Goal: Task Accomplishment & Management: Use online tool/utility

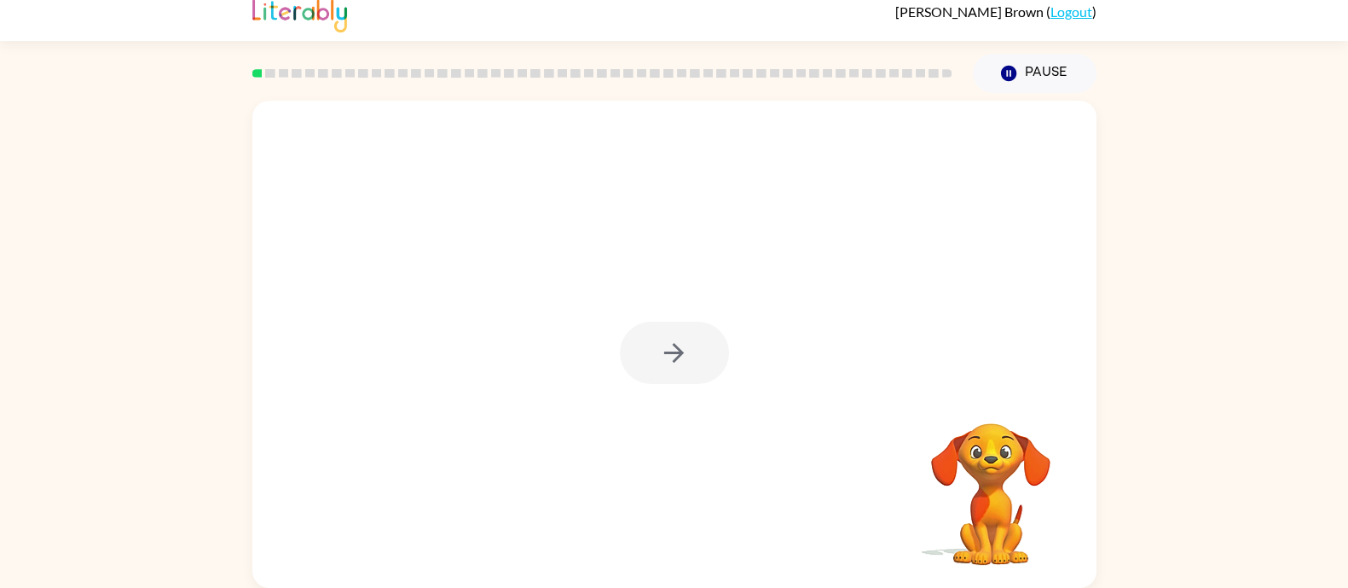
scroll to position [17, 0]
click at [689, 343] on icon "button" at bounding box center [674, 353] width 30 height 30
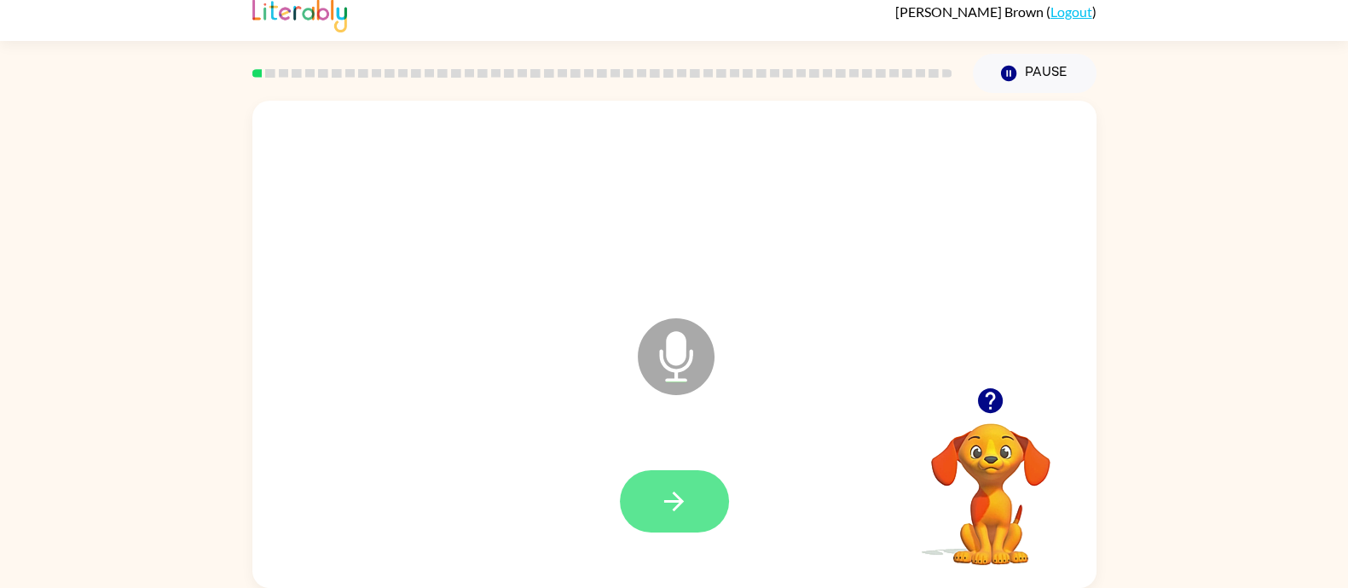
click at [688, 511] on icon "button" at bounding box center [674, 501] width 30 height 30
click at [677, 503] on icon "button" at bounding box center [674, 501] width 30 height 30
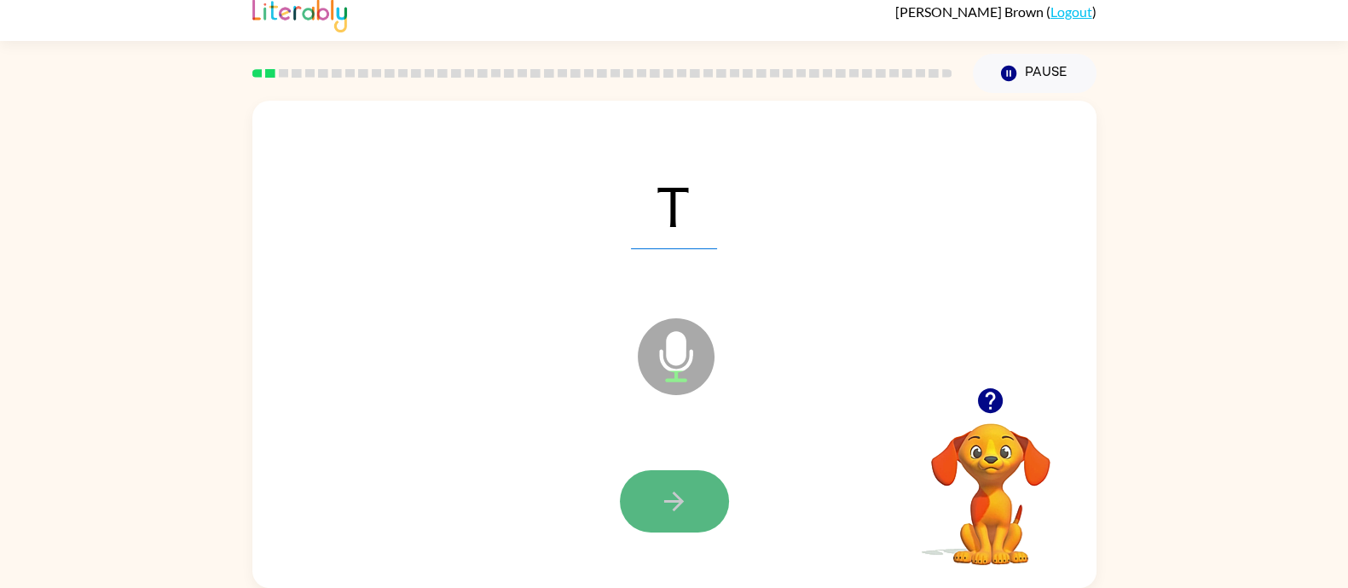
click at [689, 499] on icon "button" at bounding box center [674, 501] width 30 height 30
click at [689, 501] on icon "button" at bounding box center [674, 501] width 30 height 30
click at [710, 497] on button "button" at bounding box center [674, 501] width 109 height 62
click at [681, 486] on icon "button" at bounding box center [674, 501] width 30 height 30
click at [666, 499] on icon "button" at bounding box center [674, 501] width 30 height 30
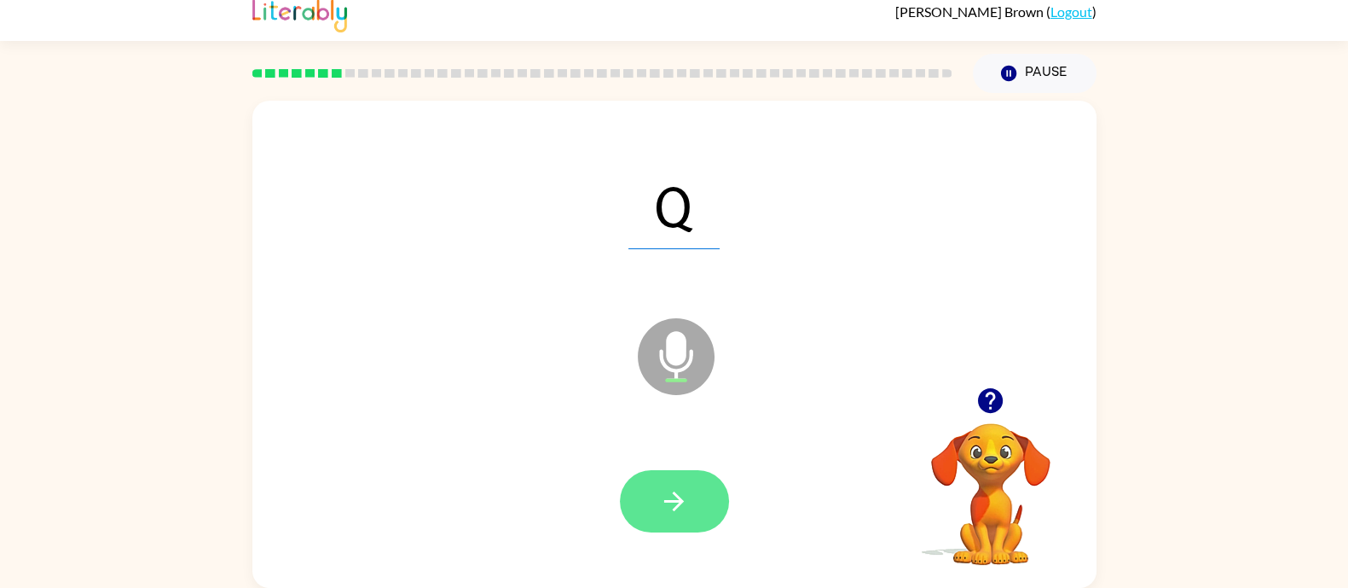
click at [698, 490] on button "button" at bounding box center [674, 501] width 109 height 62
click at [688, 494] on icon "button" at bounding box center [674, 501] width 30 height 30
click at [659, 514] on icon "button" at bounding box center [674, 501] width 30 height 30
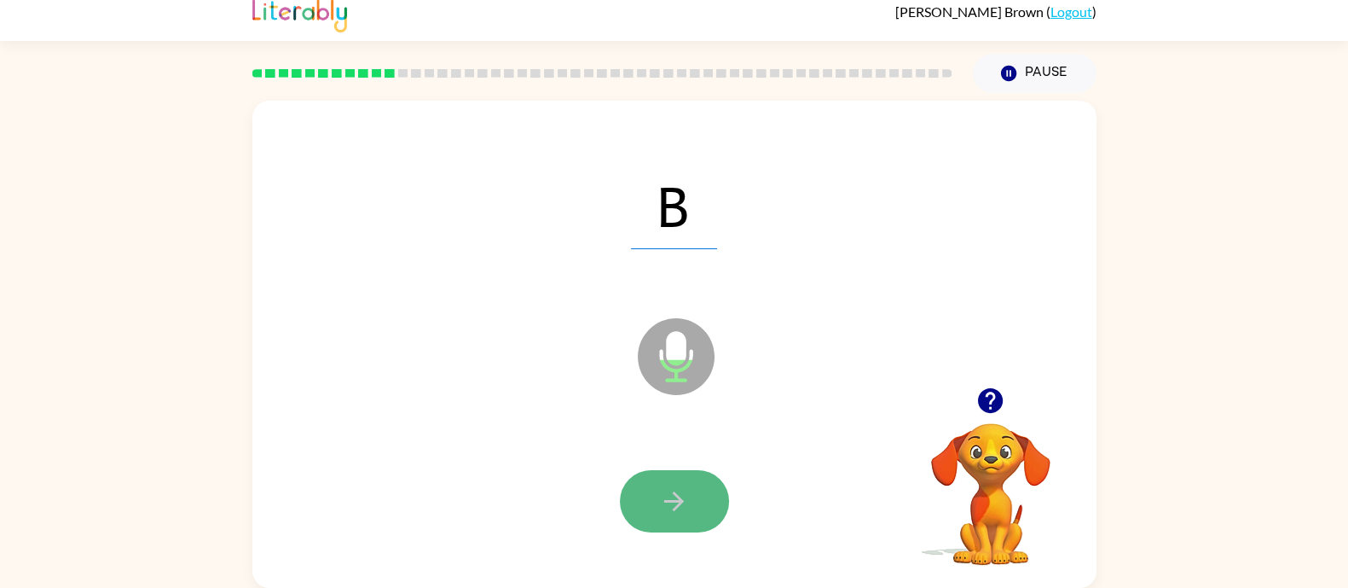
click at [698, 505] on button "button" at bounding box center [674, 501] width 109 height 62
click at [694, 488] on button "button" at bounding box center [674, 501] width 109 height 62
click at [705, 490] on button "button" at bounding box center [674, 501] width 109 height 62
click at [671, 514] on icon "button" at bounding box center [674, 501] width 30 height 30
click at [684, 501] on icon "button" at bounding box center [674, 501] width 20 height 20
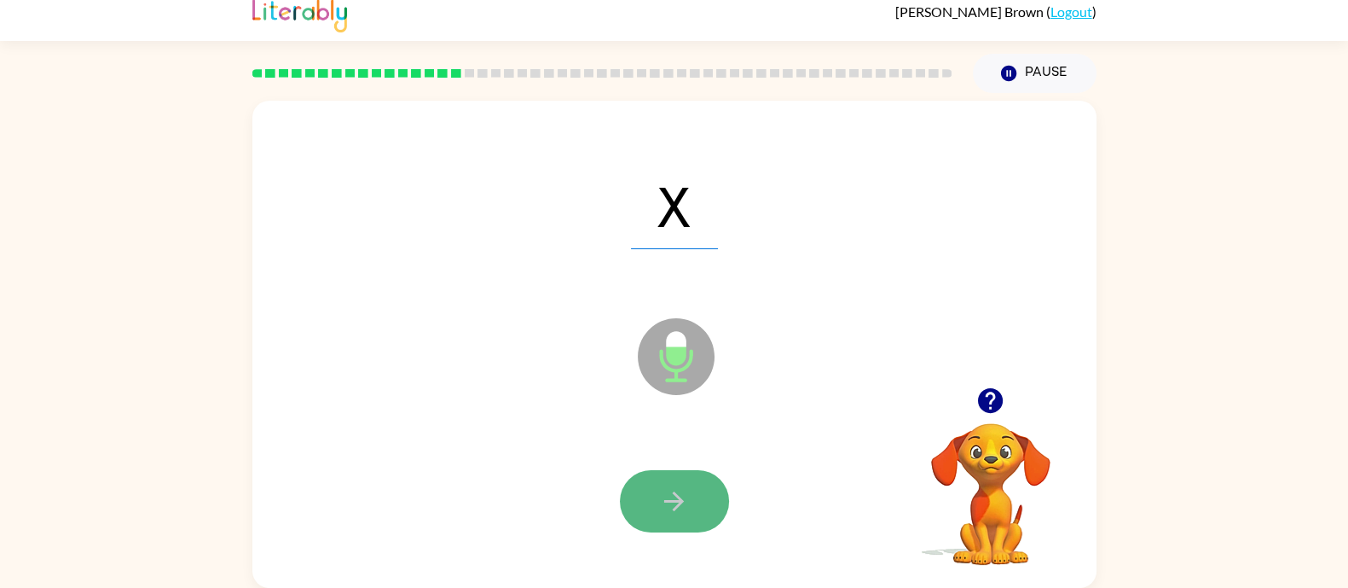
click at [652, 509] on button "button" at bounding box center [674, 501] width 109 height 62
click at [661, 506] on icon "button" at bounding box center [674, 501] width 30 height 30
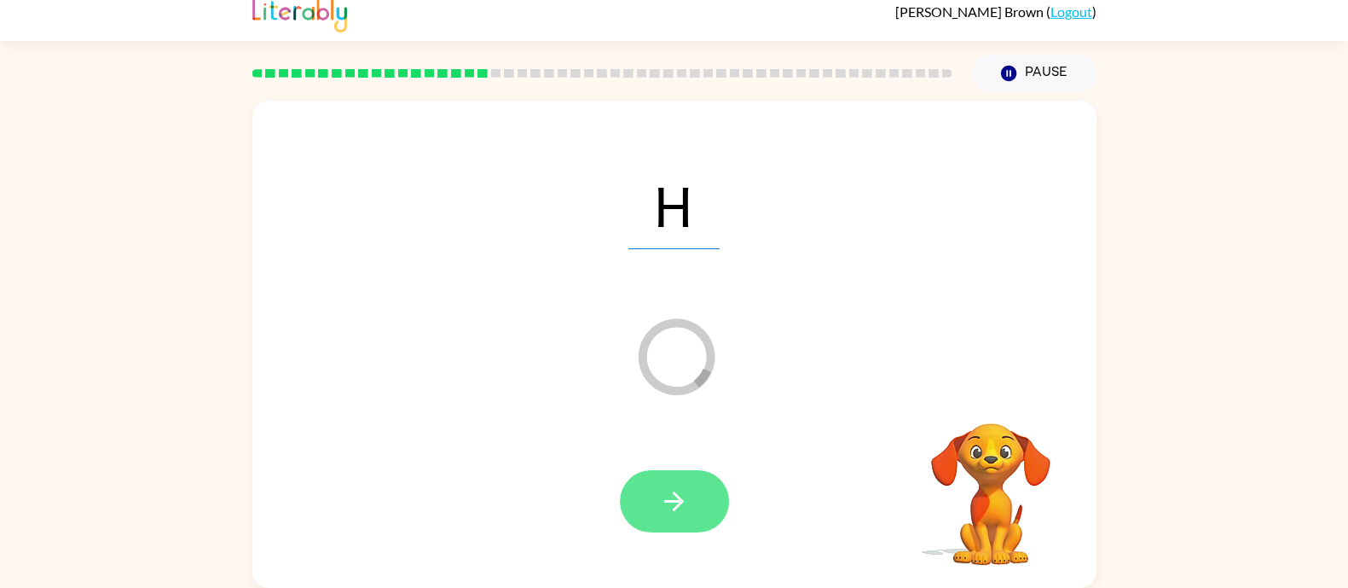
click at [695, 513] on button "button" at bounding box center [674, 501] width 109 height 62
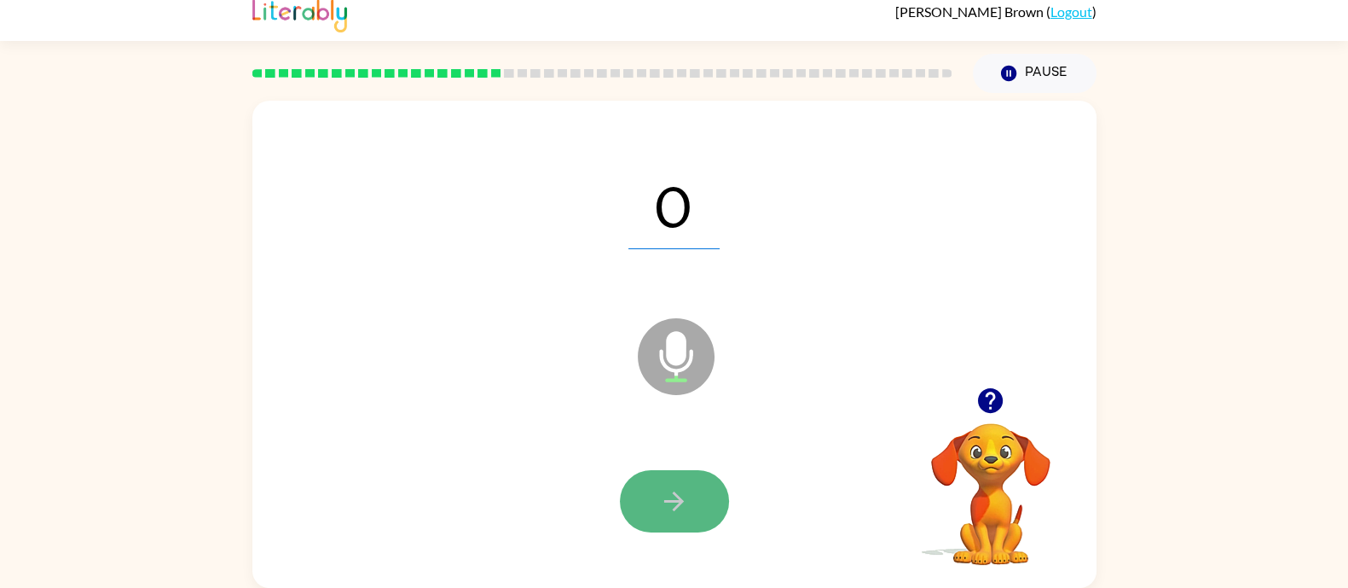
click at [681, 505] on icon "button" at bounding box center [674, 501] width 20 height 20
click at [688, 495] on icon "button" at bounding box center [674, 501] width 30 height 30
click at [701, 501] on button "button" at bounding box center [674, 501] width 109 height 62
click at [702, 501] on button "button" at bounding box center [674, 501] width 109 height 62
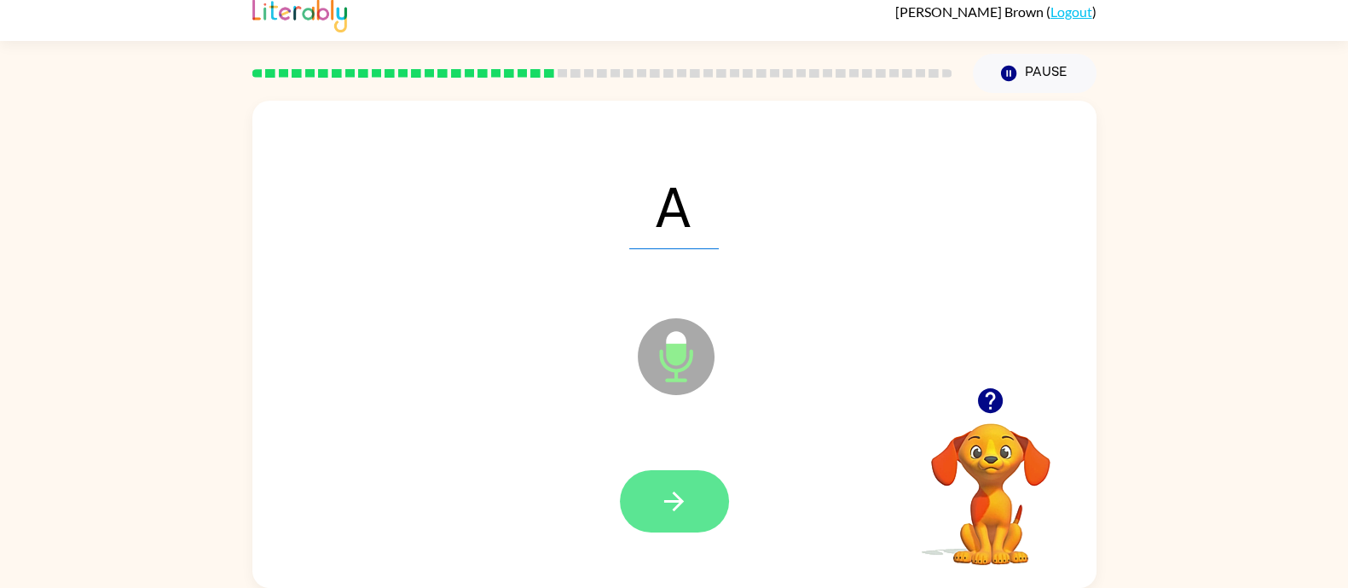
click at [696, 486] on button "button" at bounding box center [674, 501] width 109 height 62
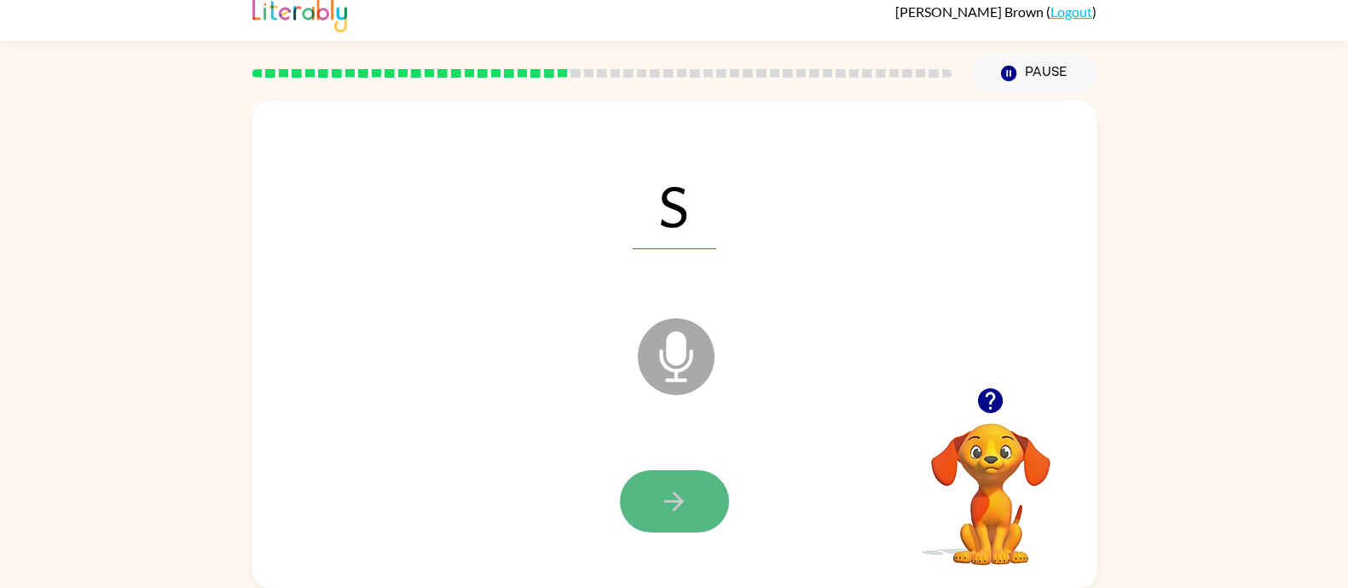
click at [689, 512] on icon "button" at bounding box center [674, 501] width 30 height 30
click at [698, 509] on button "button" at bounding box center [674, 501] width 109 height 62
click at [699, 505] on button "button" at bounding box center [674, 501] width 109 height 62
click at [716, 504] on button "button" at bounding box center [674, 501] width 109 height 62
click at [665, 501] on icon "button" at bounding box center [674, 501] width 20 height 20
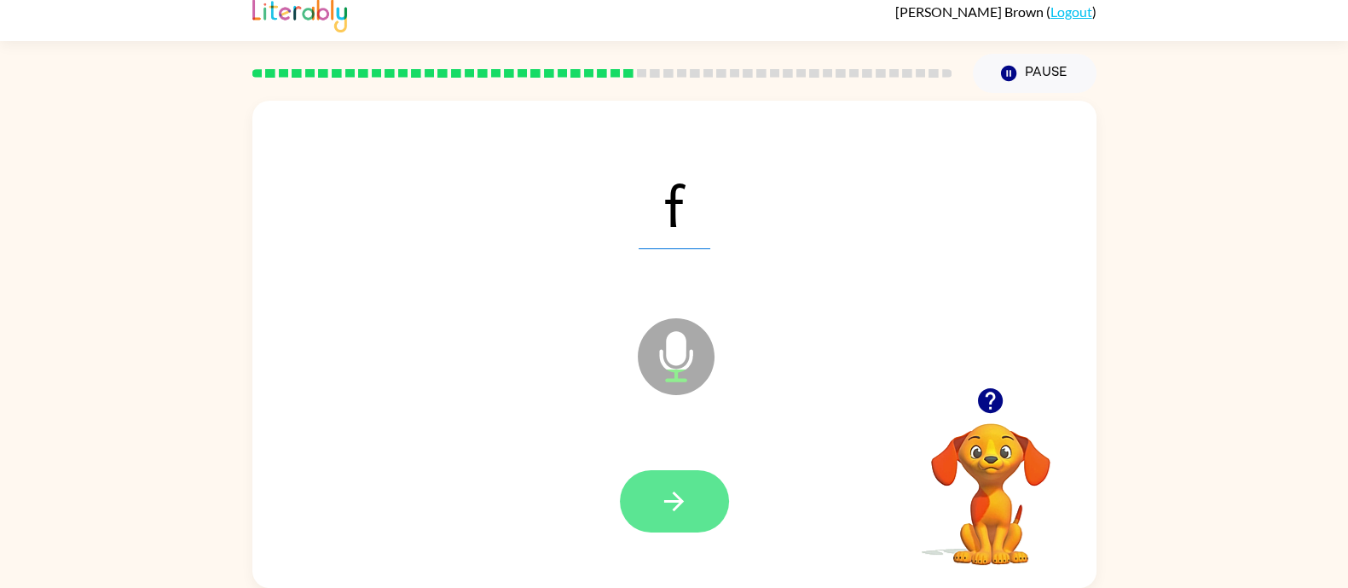
click at [686, 493] on icon "button" at bounding box center [674, 501] width 30 height 30
click at [696, 495] on button "button" at bounding box center [674, 501] width 109 height 62
click at [681, 501] on icon "button" at bounding box center [674, 501] width 20 height 20
click at [694, 496] on button "button" at bounding box center [674, 501] width 109 height 62
click at [699, 496] on button "button" at bounding box center [674, 501] width 109 height 62
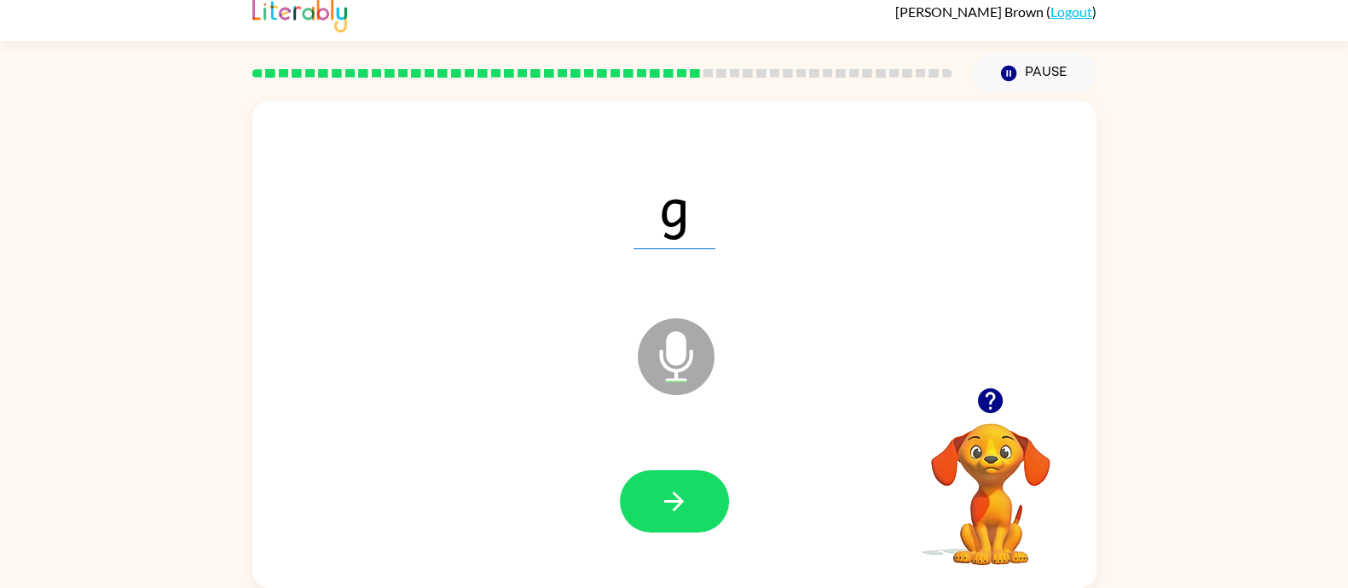
drag, startPoint x: 699, startPoint y: 496, endPoint x: 862, endPoint y: 496, distance: 162.9
click at [862, 496] on div at bounding box center [675, 502] width 810 height 140
click at [704, 493] on button "button" at bounding box center [674, 501] width 109 height 62
click at [689, 492] on icon "button" at bounding box center [674, 501] width 30 height 30
click at [666, 496] on icon "button" at bounding box center [674, 501] width 30 height 30
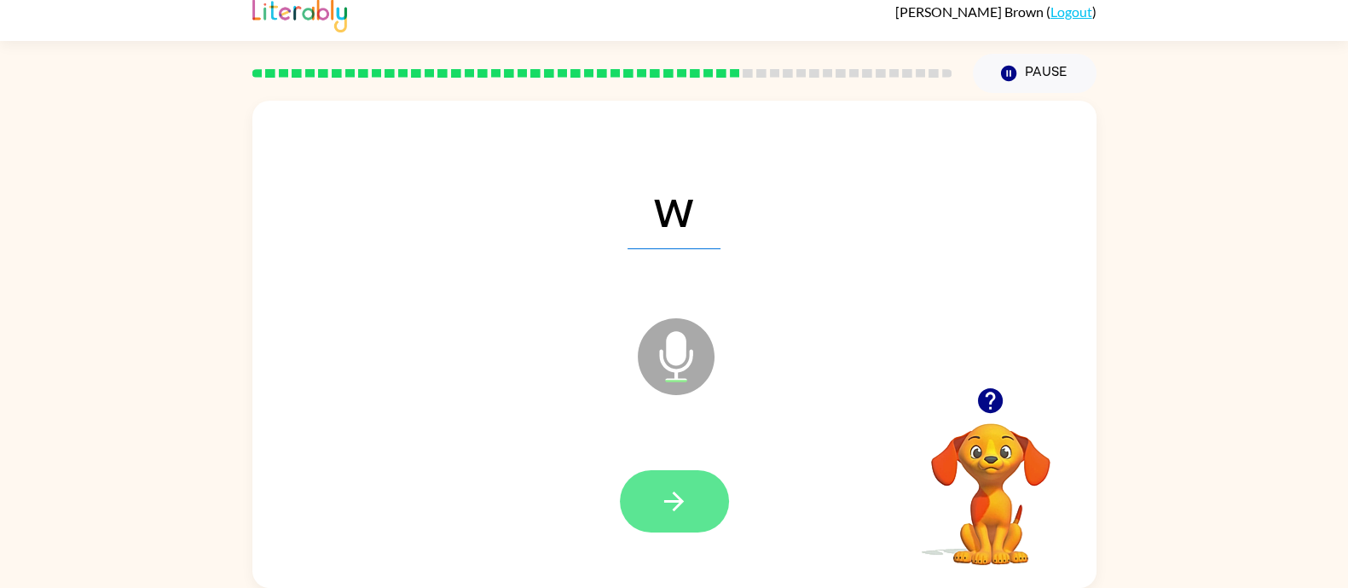
click at [648, 501] on button "button" at bounding box center [674, 501] width 109 height 62
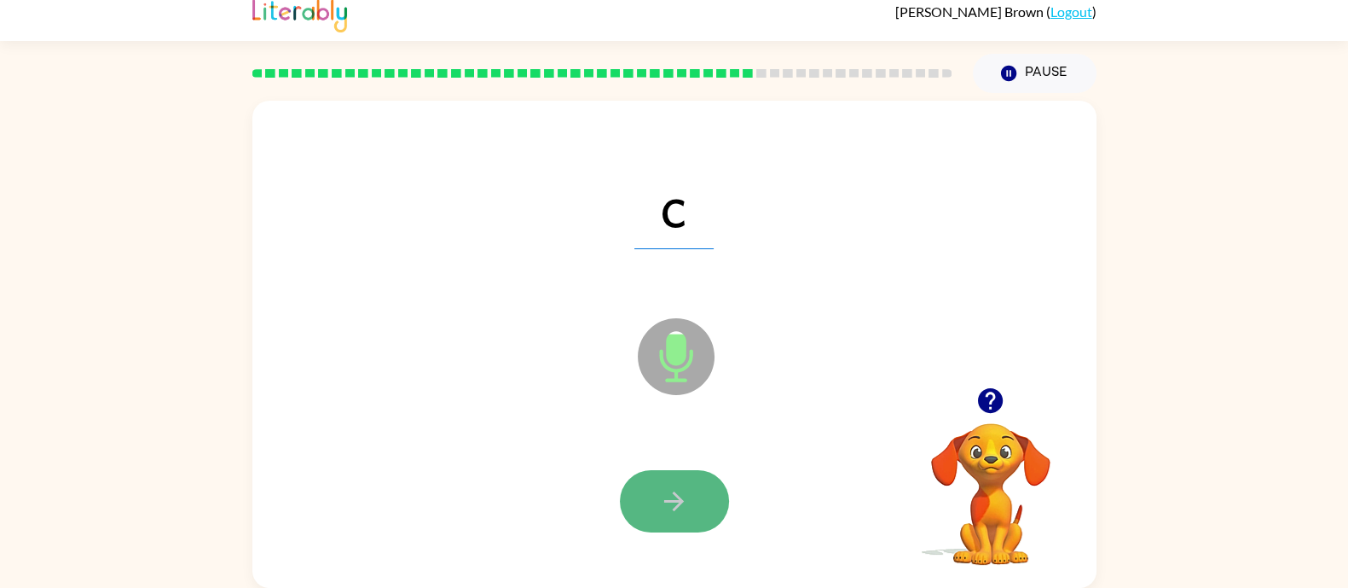
click at [680, 498] on icon "button" at bounding box center [674, 501] width 20 height 20
click at [682, 509] on icon "button" at bounding box center [674, 501] width 30 height 30
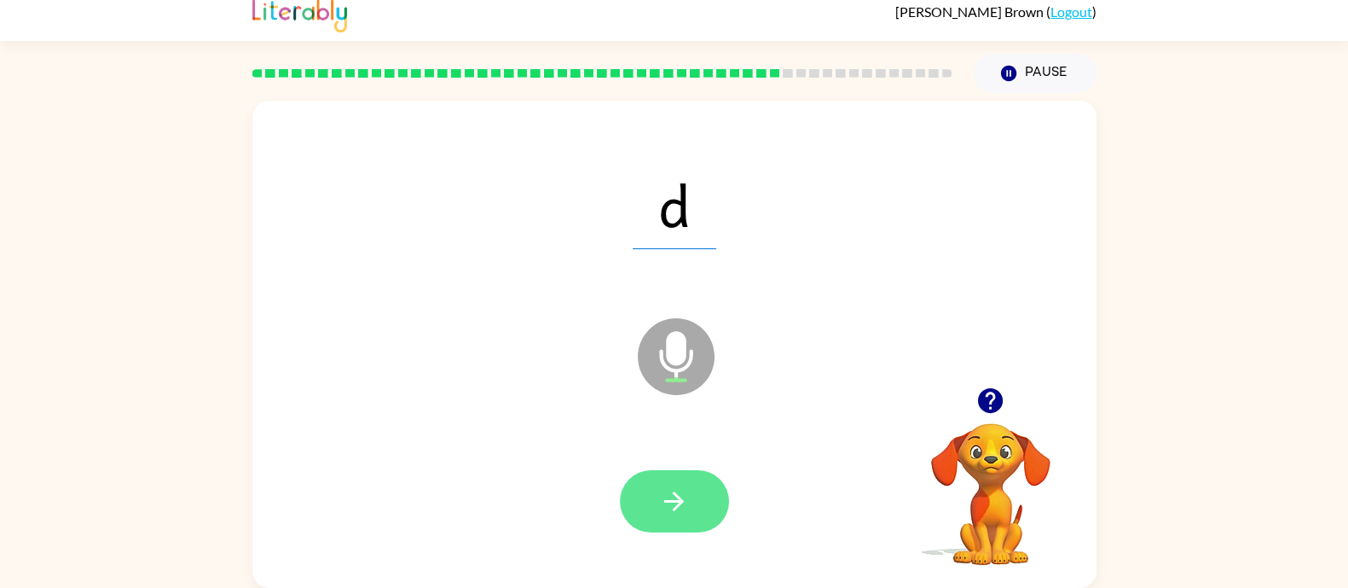
click at [674, 504] on icon "button" at bounding box center [674, 501] width 30 height 30
click at [693, 495] on button "button" at bounding box center [674, 501] width 109 height 62
click at [688, 512] on icon "button" at bounding box center [674, 501] width 30 height 30
click at [675, 487] on icon "button" at bounding box center [674, 501] width 30 height 30
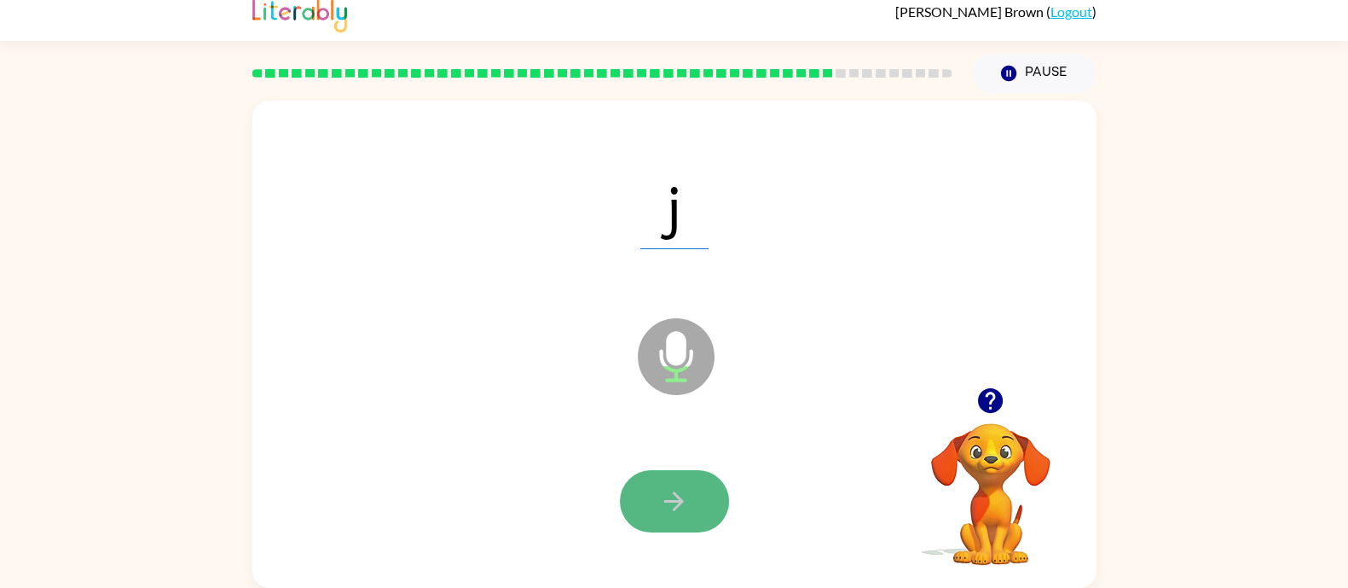
click at [712, 496] on button "button" at bounding box center [674, 501] width 109 height 62
click at [695, 489] on button "button" at bounding box center [674, 501] width 109 height 62
click at [673, 507] on icon "button" at bounding box center [674, 501] width 30 height 30
click at [689, 506] on icon "button" at bounding box center [674, 501] width 30 height 30
click at [678, 496] on icon "button" at bounding box center [674, 501] width 20 height 20
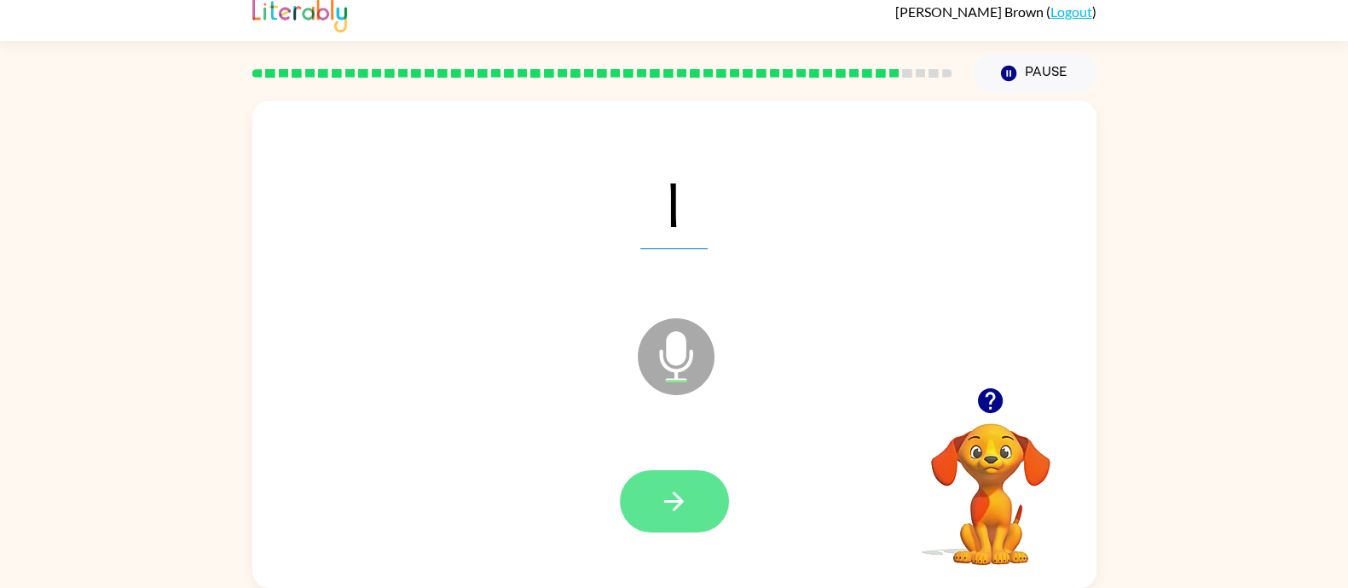
click at [703, 498] on button "button" at bounding box center [674, 501] width 109 height 62
click at [664, 501] on icon "button" at bounding box center [674, 501] width 20 height 20
click at [693, 515] on button "button" at bounding box center [674, 501] width 109 height 62
click at [677, 504] on icon "button" at bounding box center [674, 501] width 30 height 30
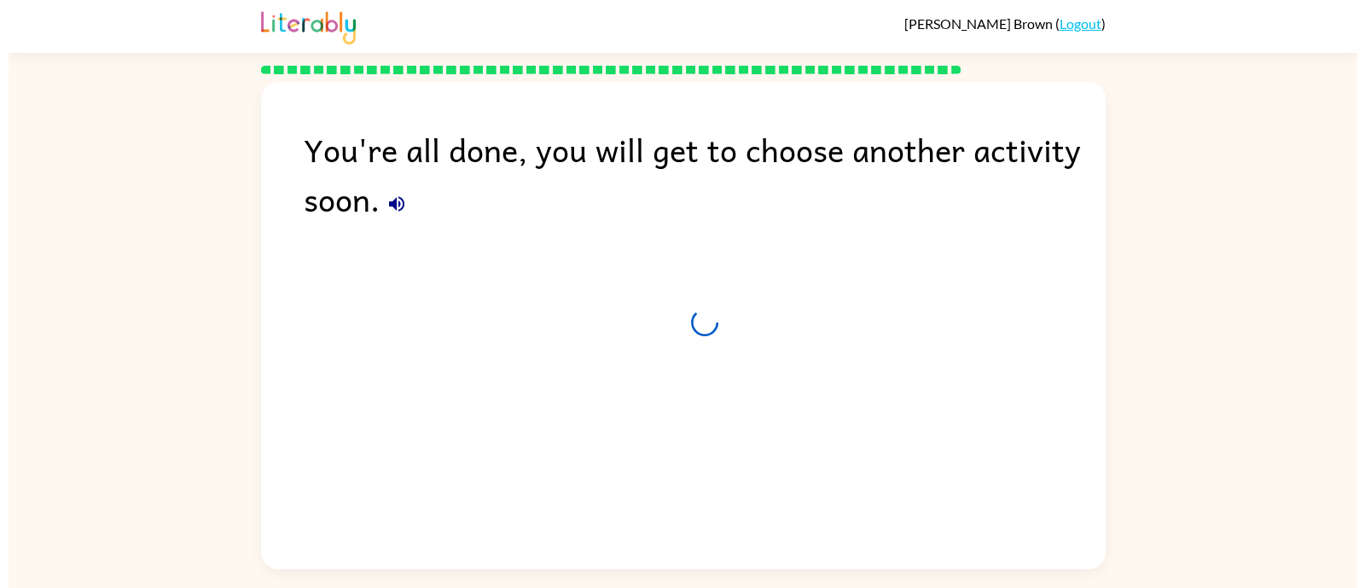
scroll to position [0, 0]
